Goal: Task Accomplishment & Management: Manage account settings

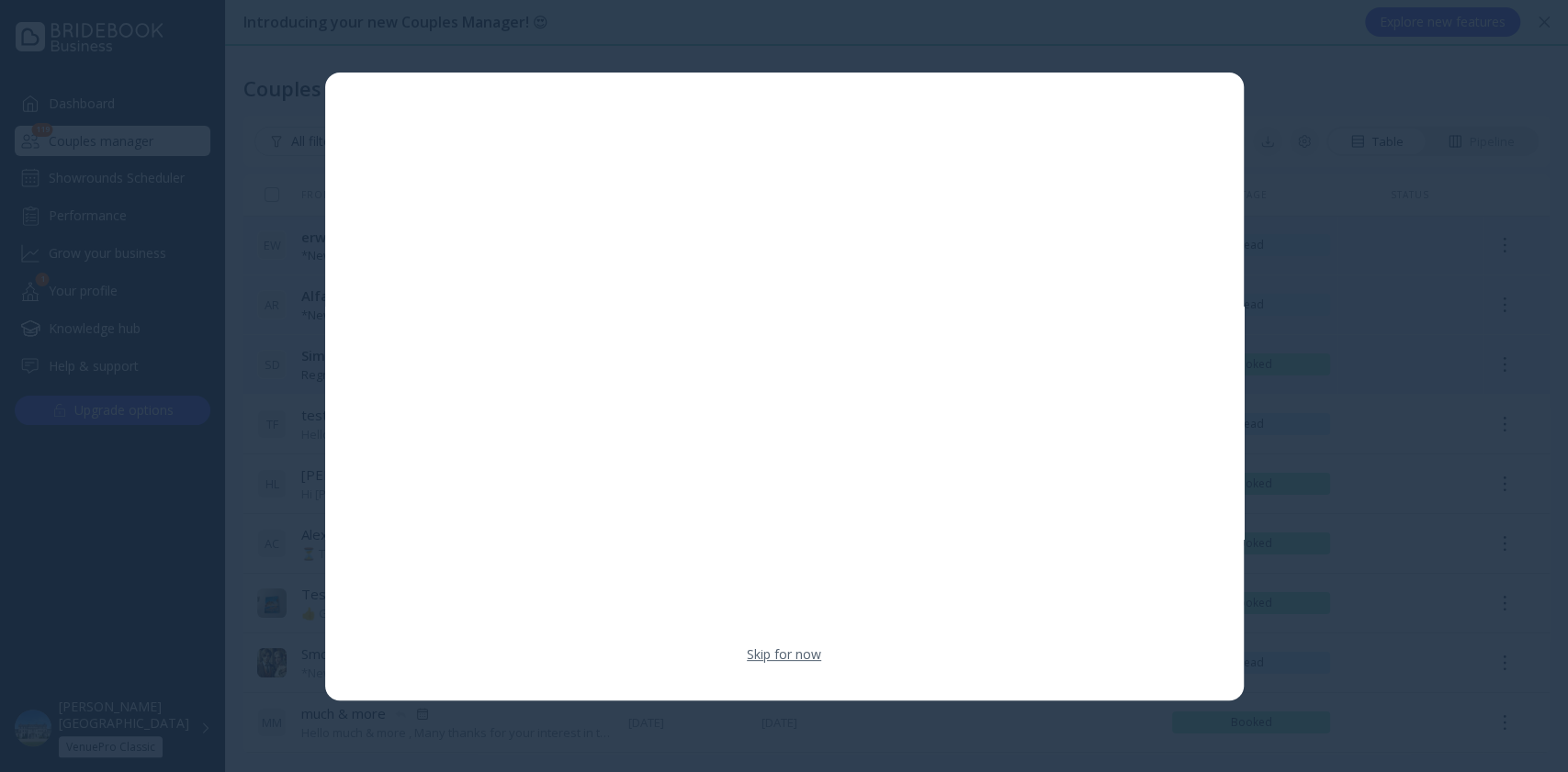
click at [769, 651] on link "Skip for now" at bounding box center [784, 654] width 74 height 19
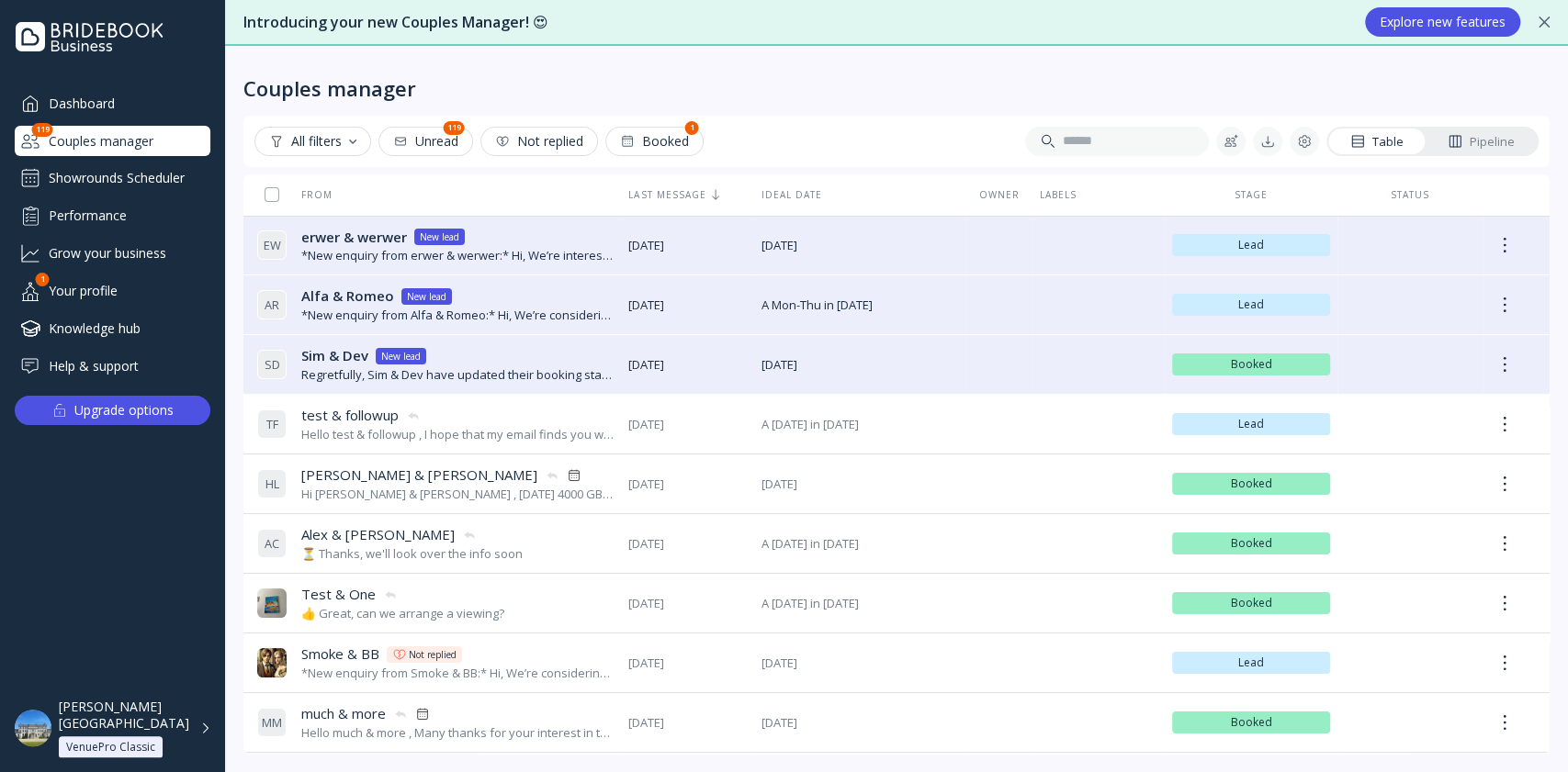
click at [319, 136] on div "All filters" at bounding box center [312, 142] width 87 height 15
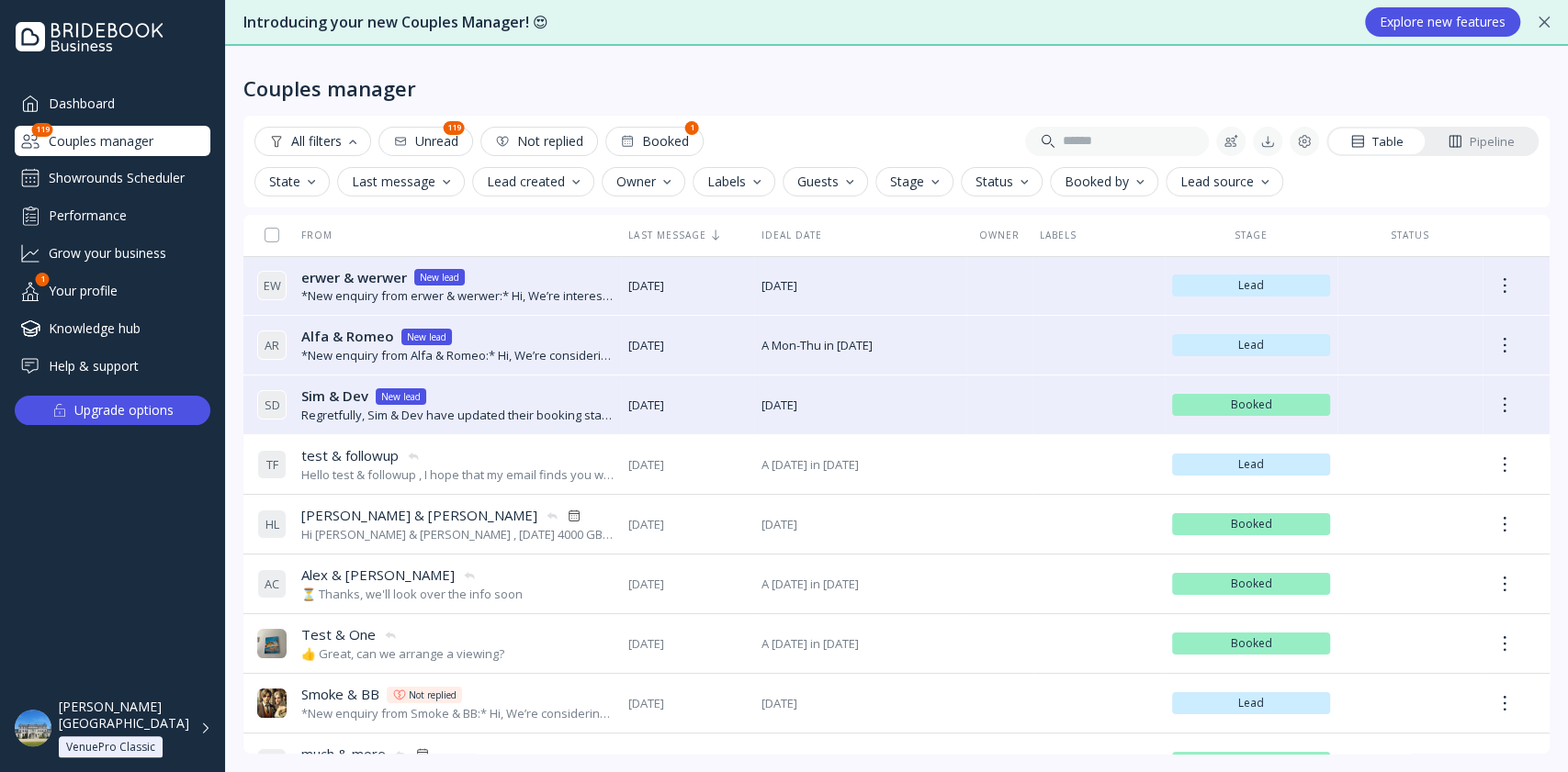
click at [927, 190] on button "Stage" at bounding box center [914, 182] width 78 height 30
click at [158, 246] on div "Grow your business" at bounding box center [112, 253] width 196 height 31
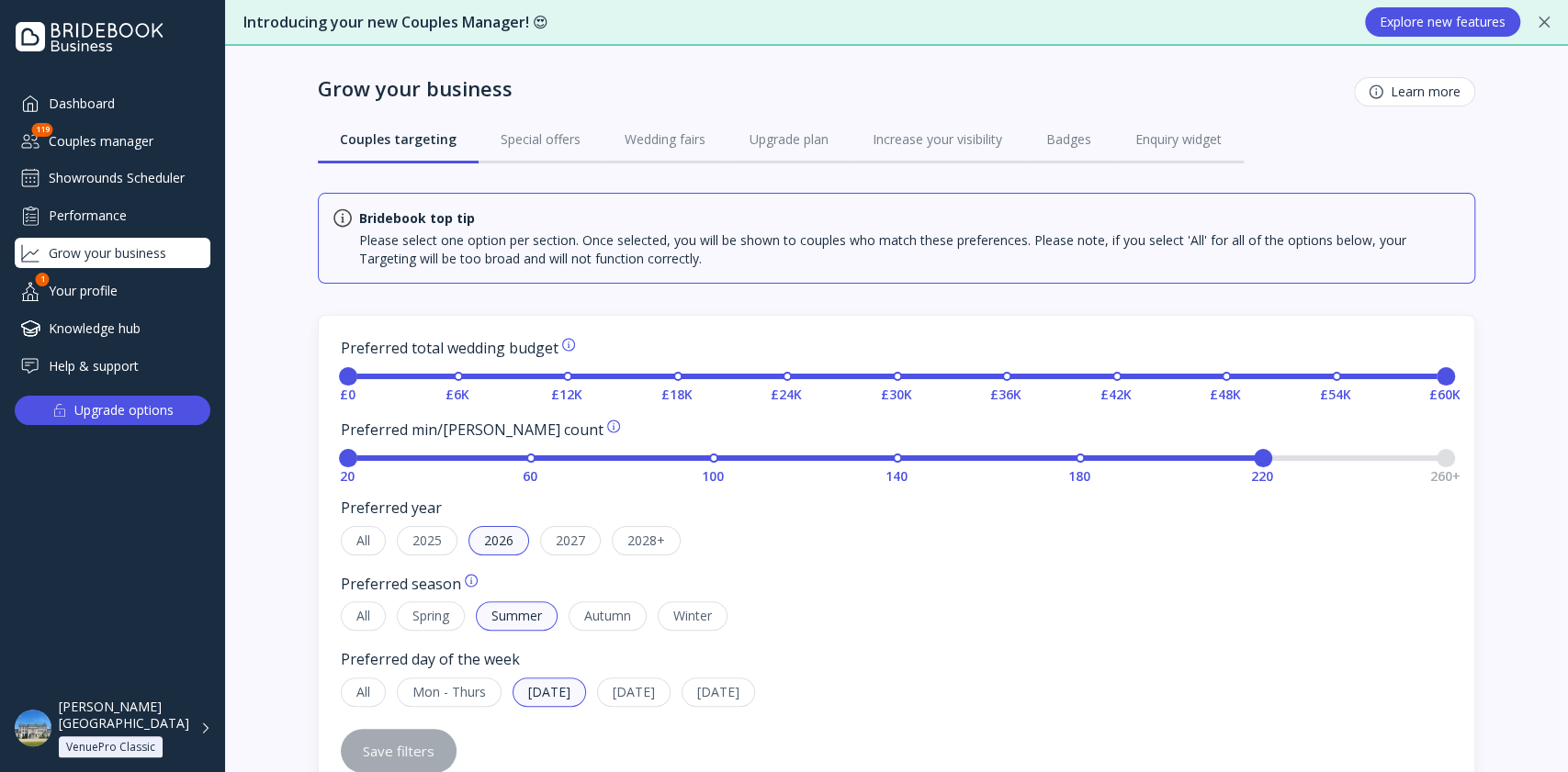
click at [134, 146] on div "Couples manager" at bounding box center [112, 141] width 196 height 31
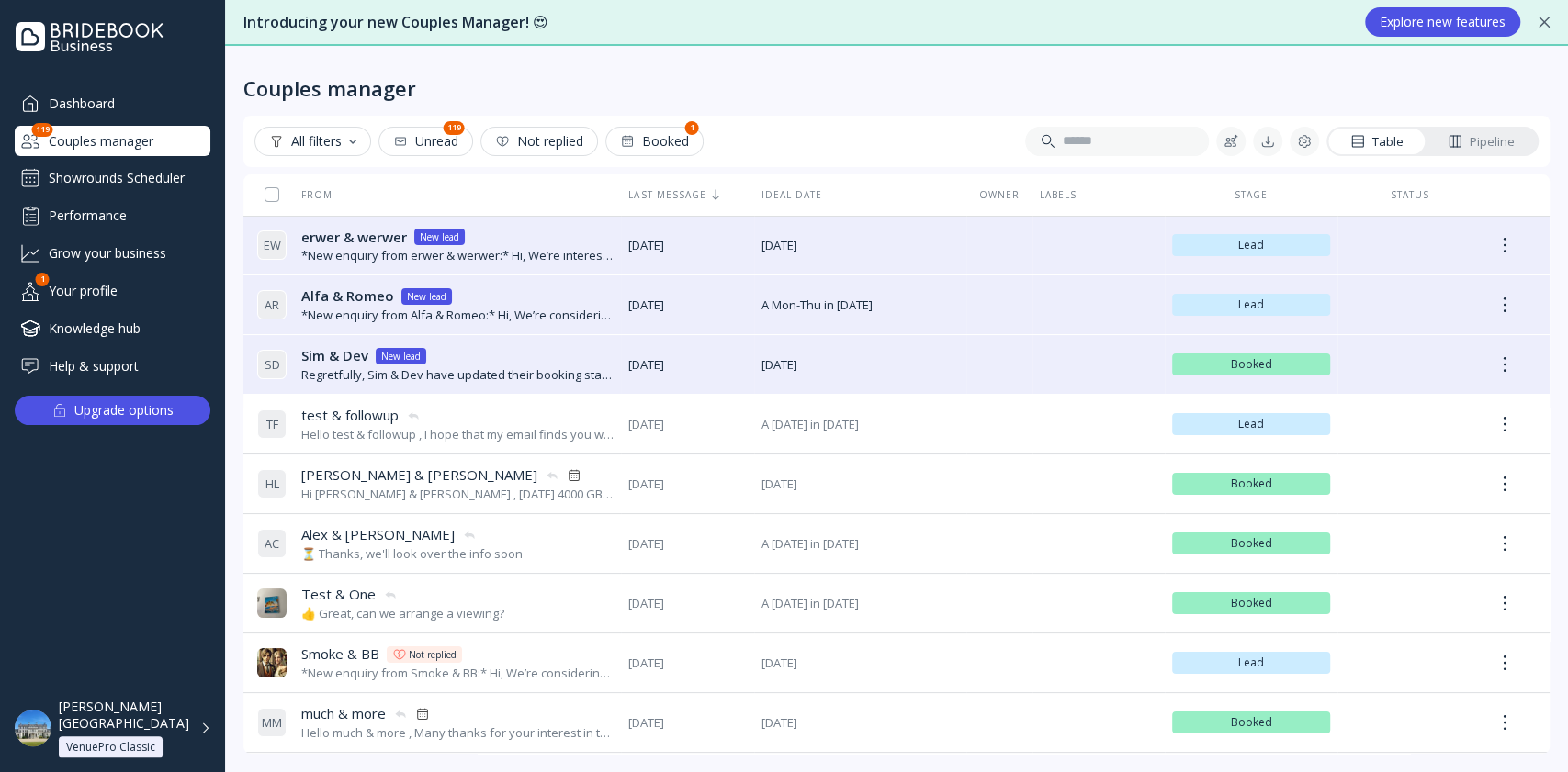
click at [324, 144] on div "All filters" at bounding box center [312, 142] width 87 height 15
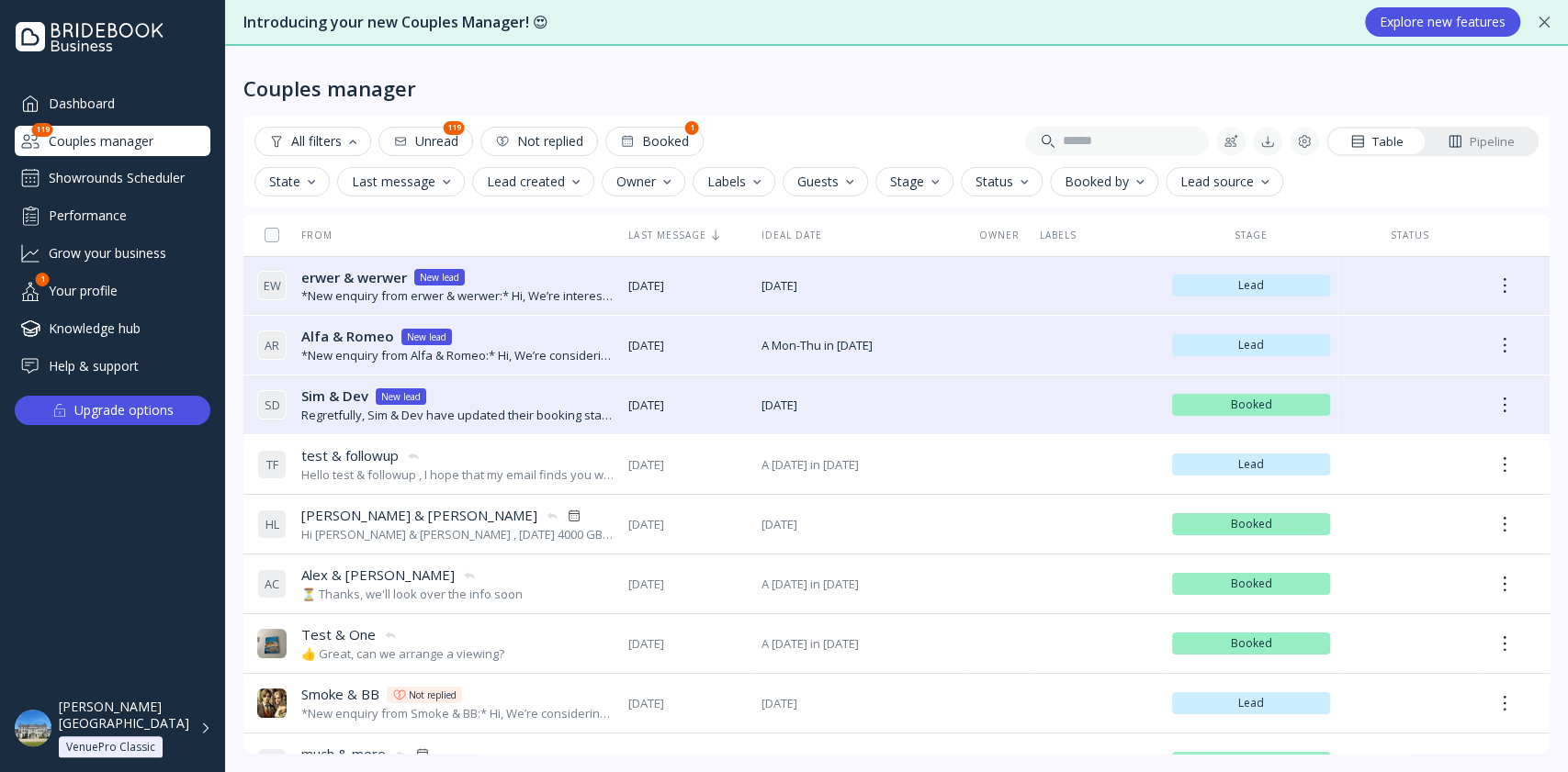
click at [928, 187] on div "Stage" at bounding box center [914, 182] width 48 height 15
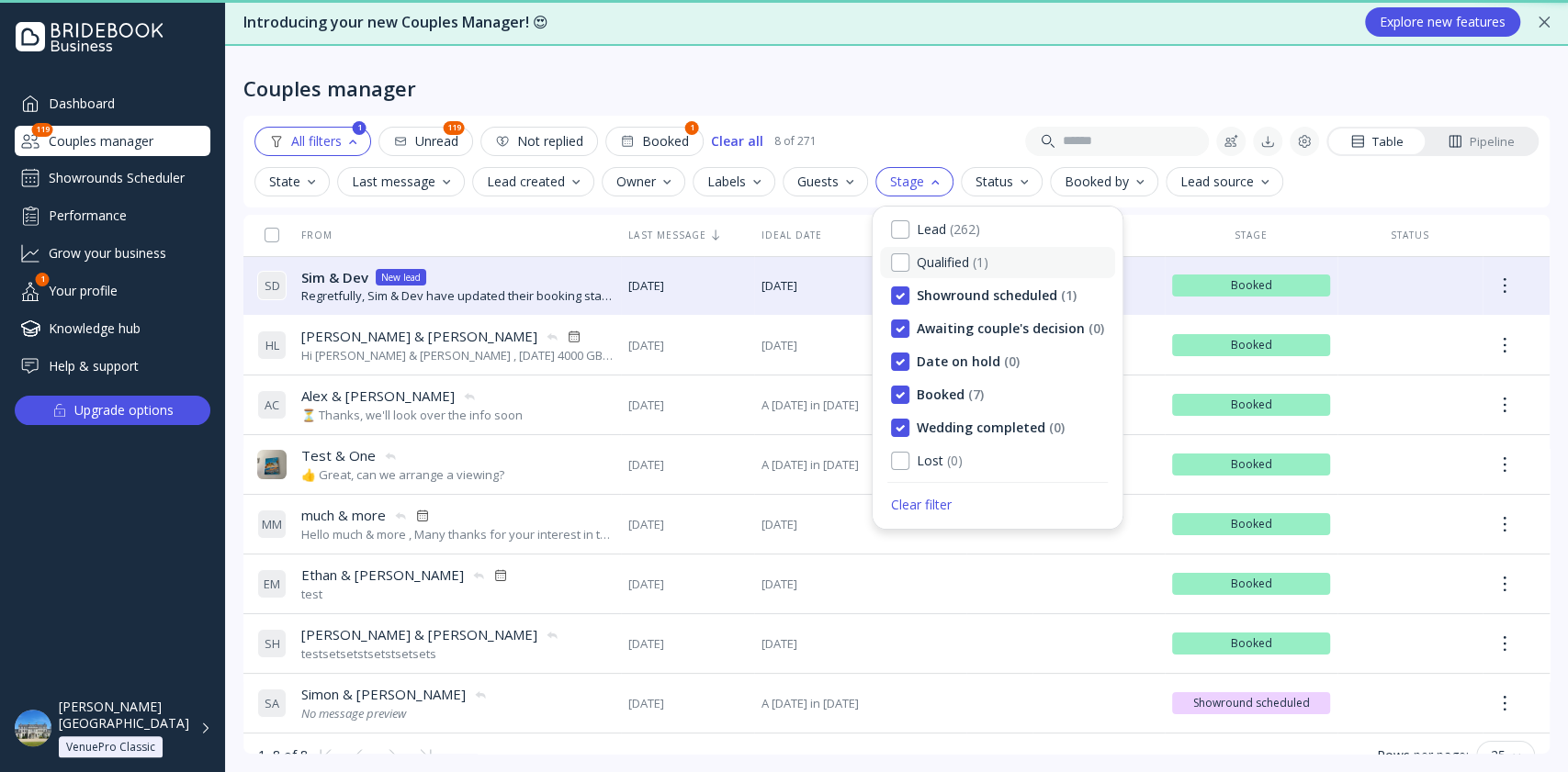
click at [894, 250] on div "Qualified ( 1 )" at bounding box center [998, 262] width 236 height 32
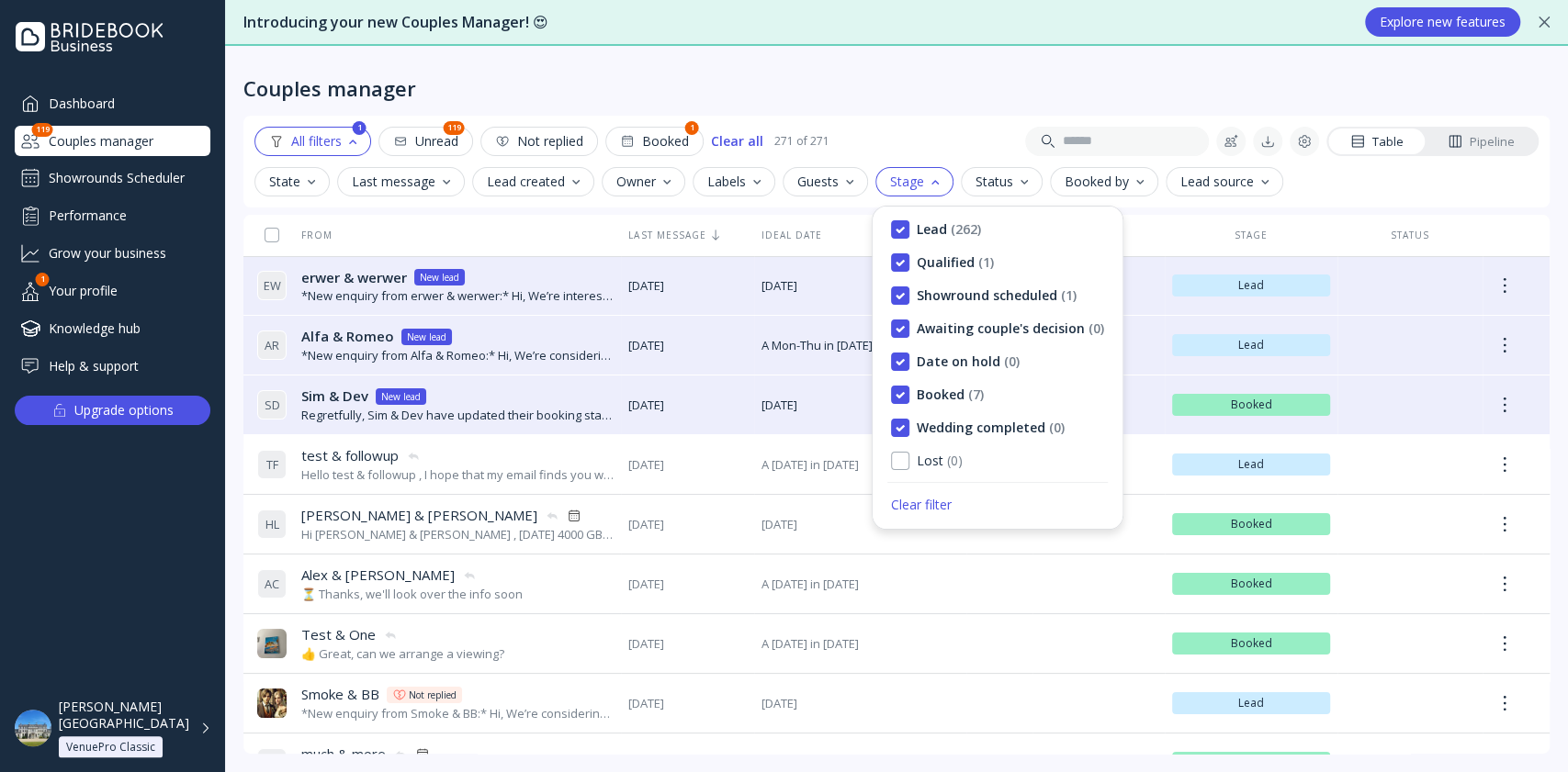
click at [934, 137] on div at bounding box center [1018, 142] width 379 height 30
